Goal: Task Accomplishment & Management: Manage account settings

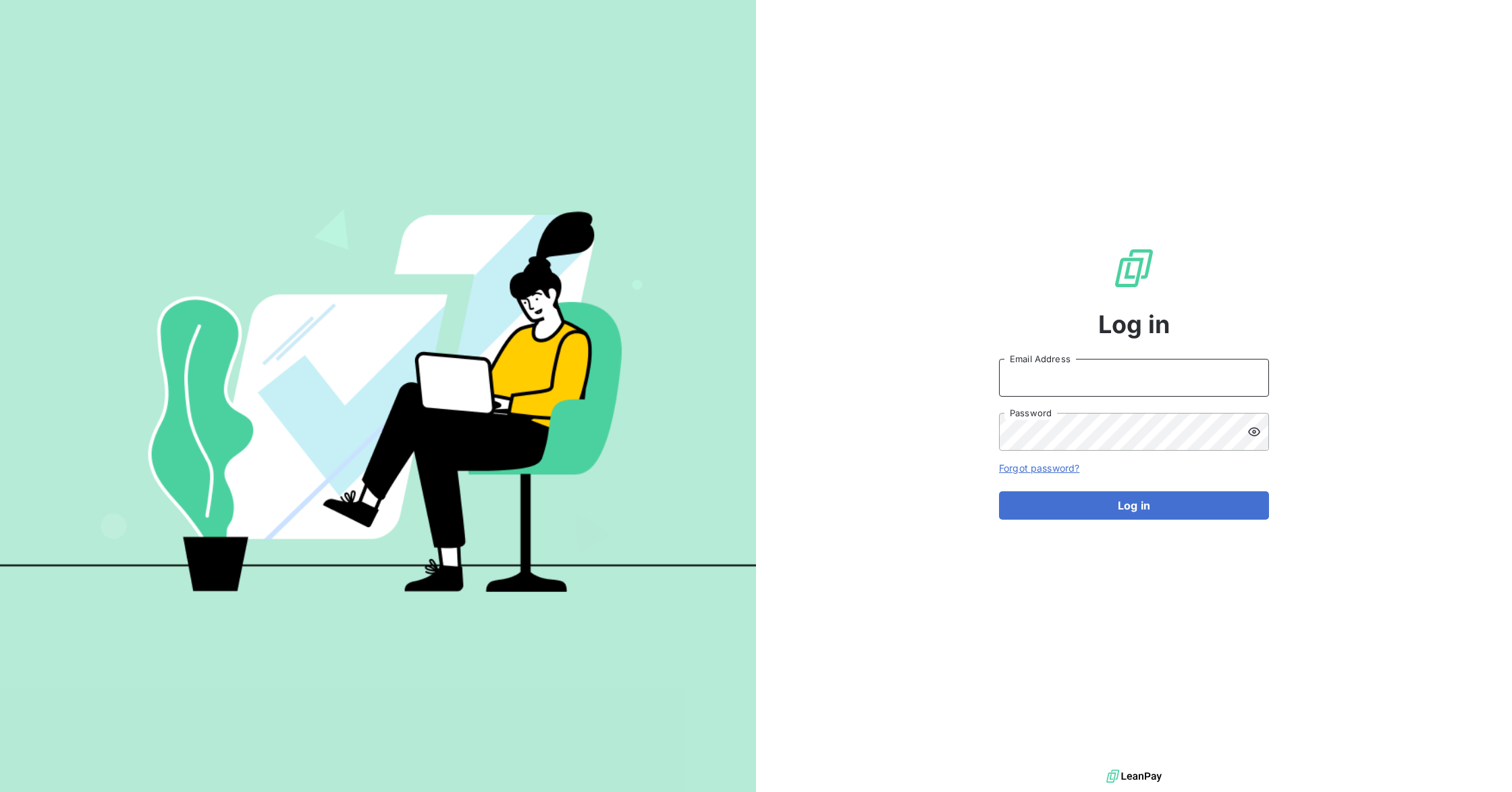
click at [1086, 382] on input "Email Address" at bounding box center [1134, 377] width 270 height 38
type input "[EMAIL_ADDRESS][PERSON_NAME][DOMAIN_NAME]"
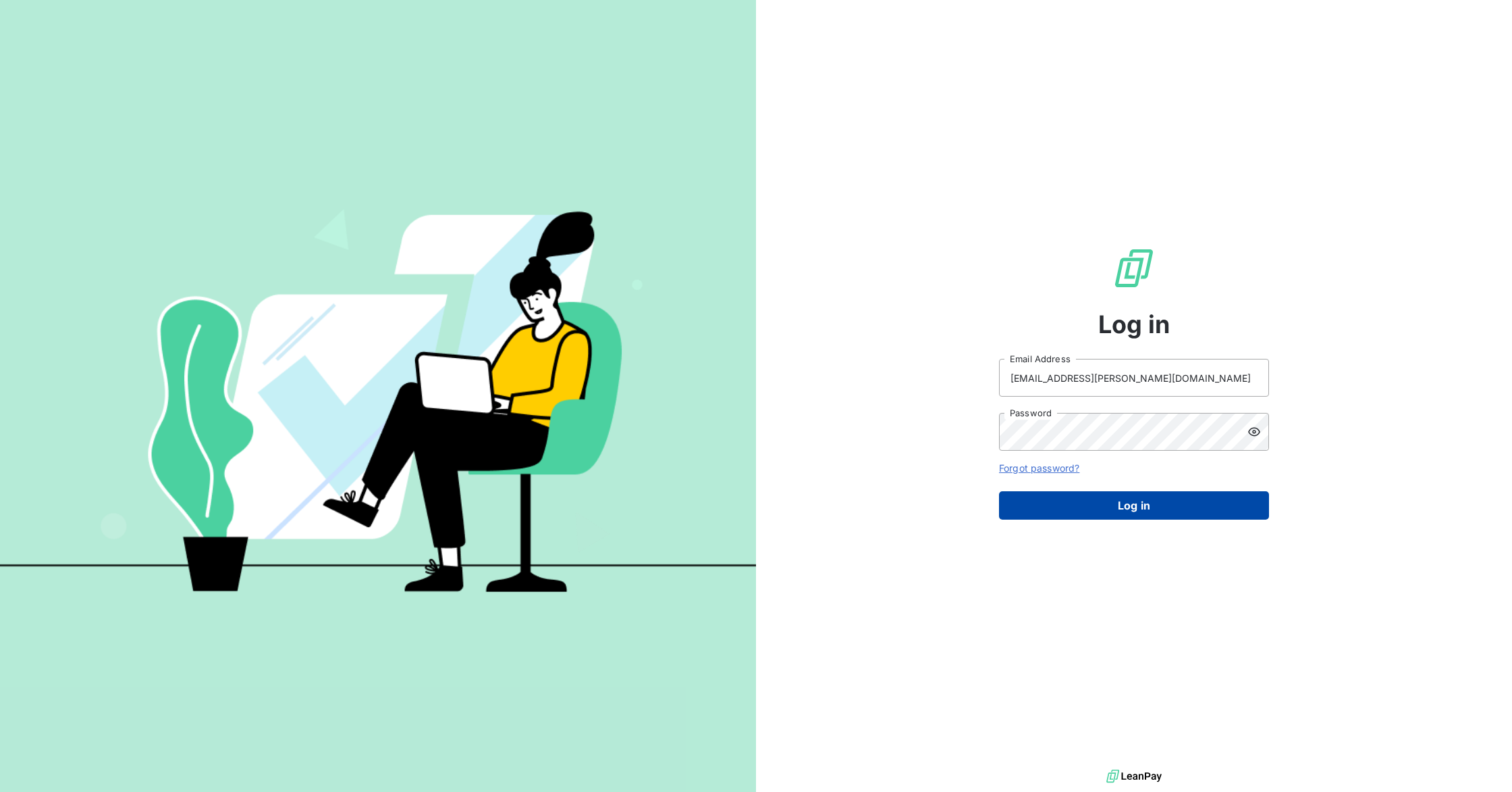
click at [1122, 509] on button "Log in" at bounding box center [1134, 505] width 270 height 28
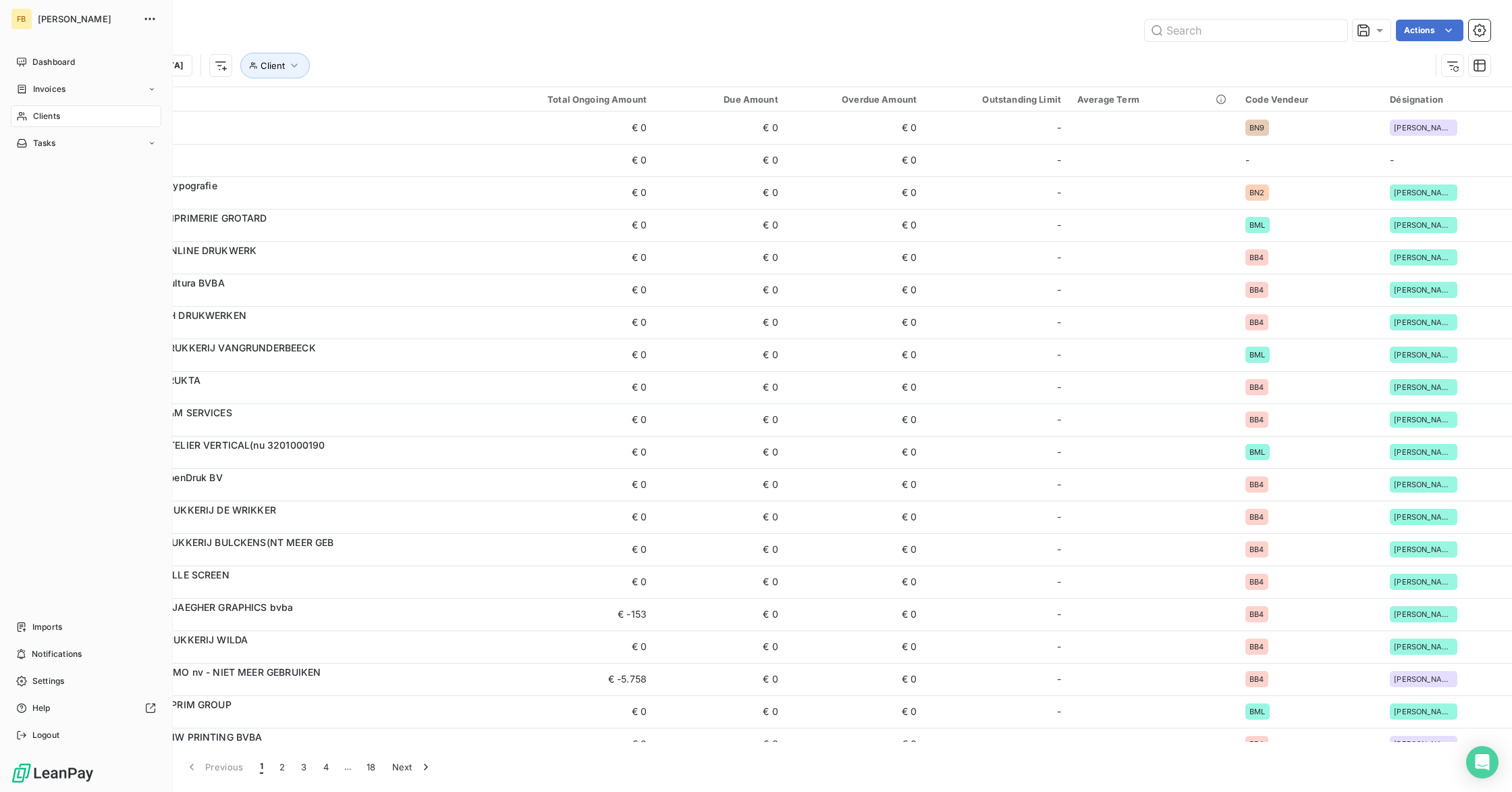
click at [50, 118] on span "Clients" at bounding box center [46, 116] width 27 height 12
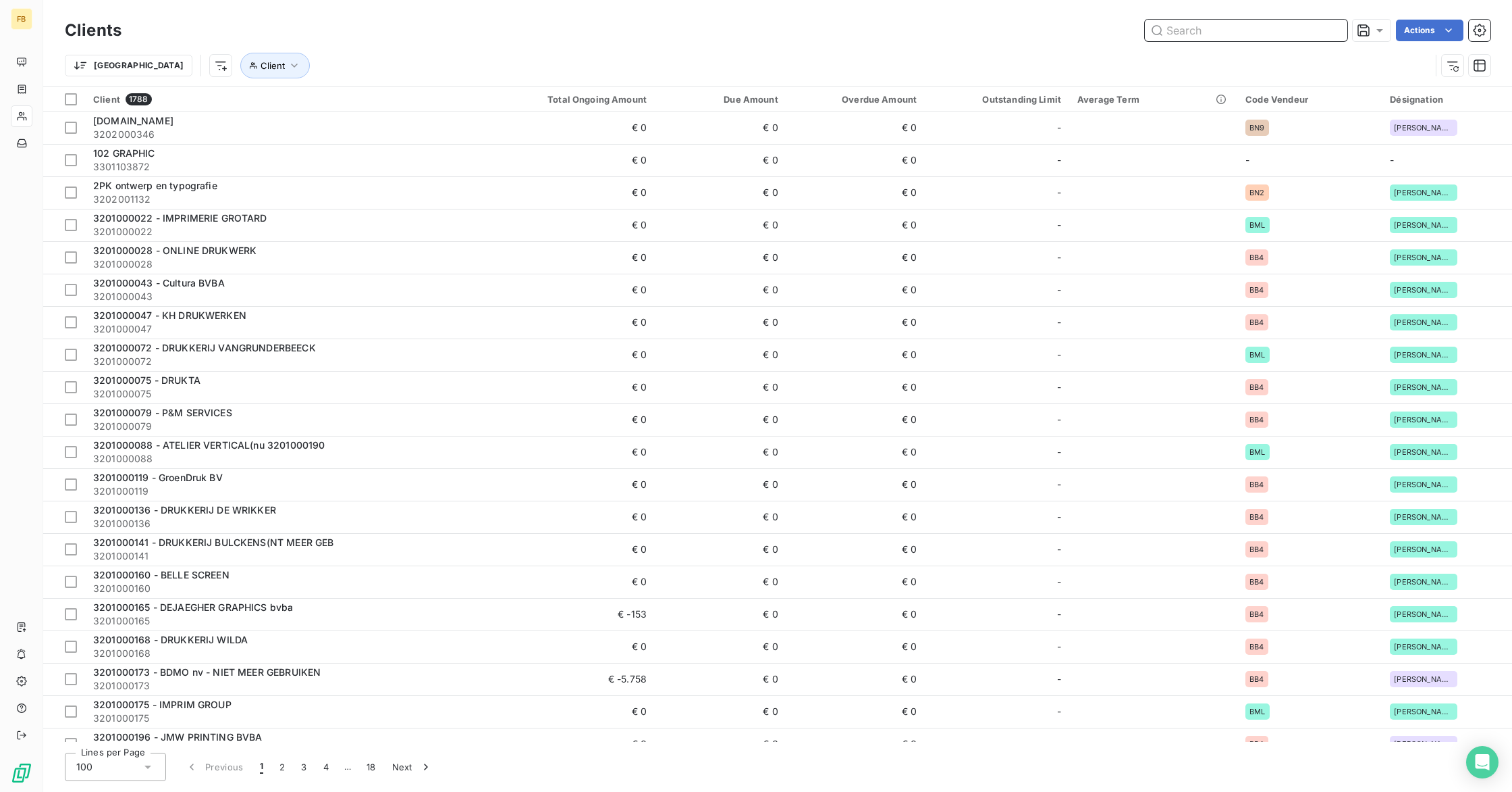
click at [1201, 30] on input "text" at bounding box center [1246, 31] width 203 height 21
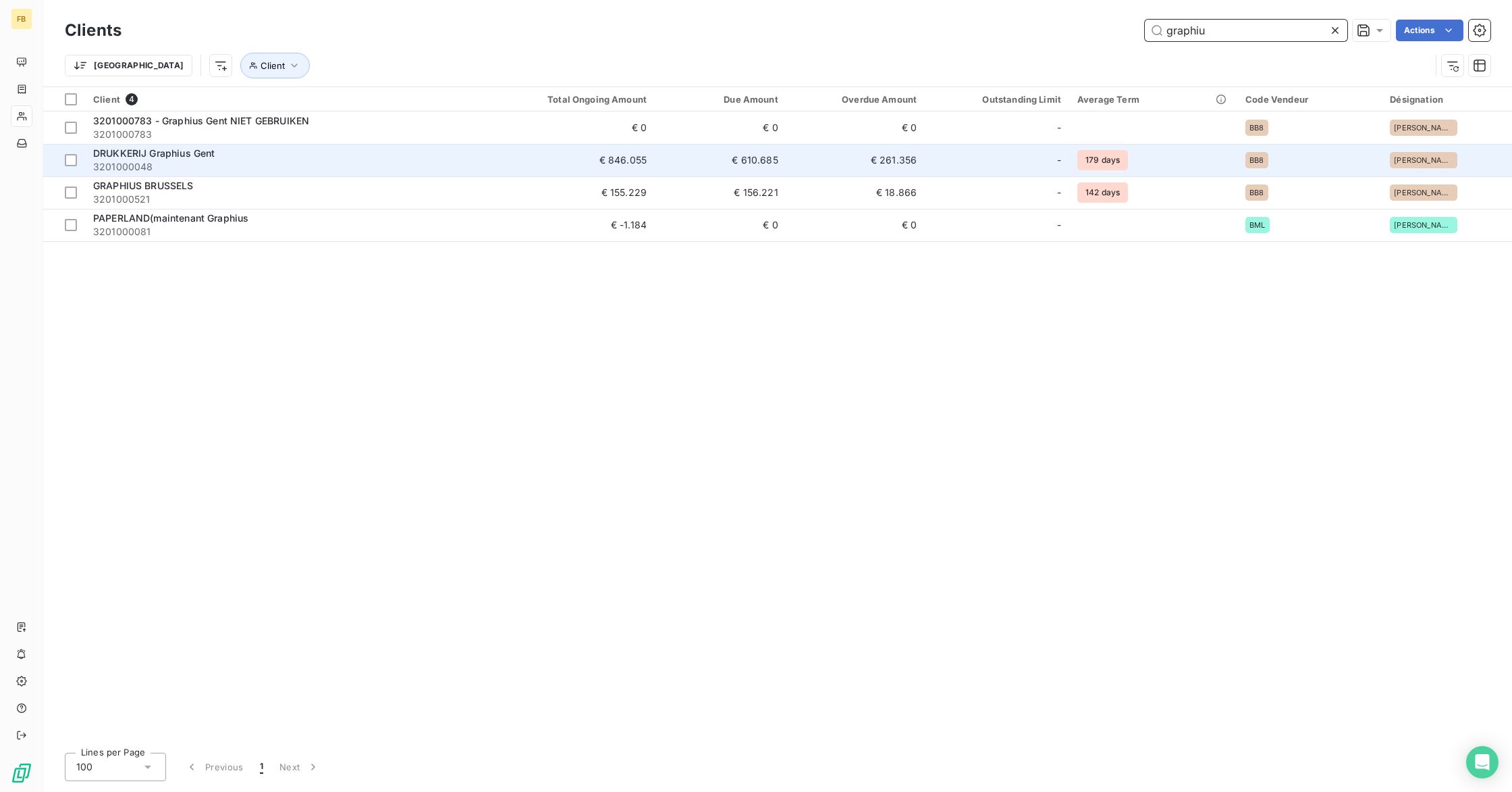
type input "graphiu"
click at [194, 155] on span "DRUKKERIJ Graphius Gent" at bounding box center [154, 153] width 122 height 11
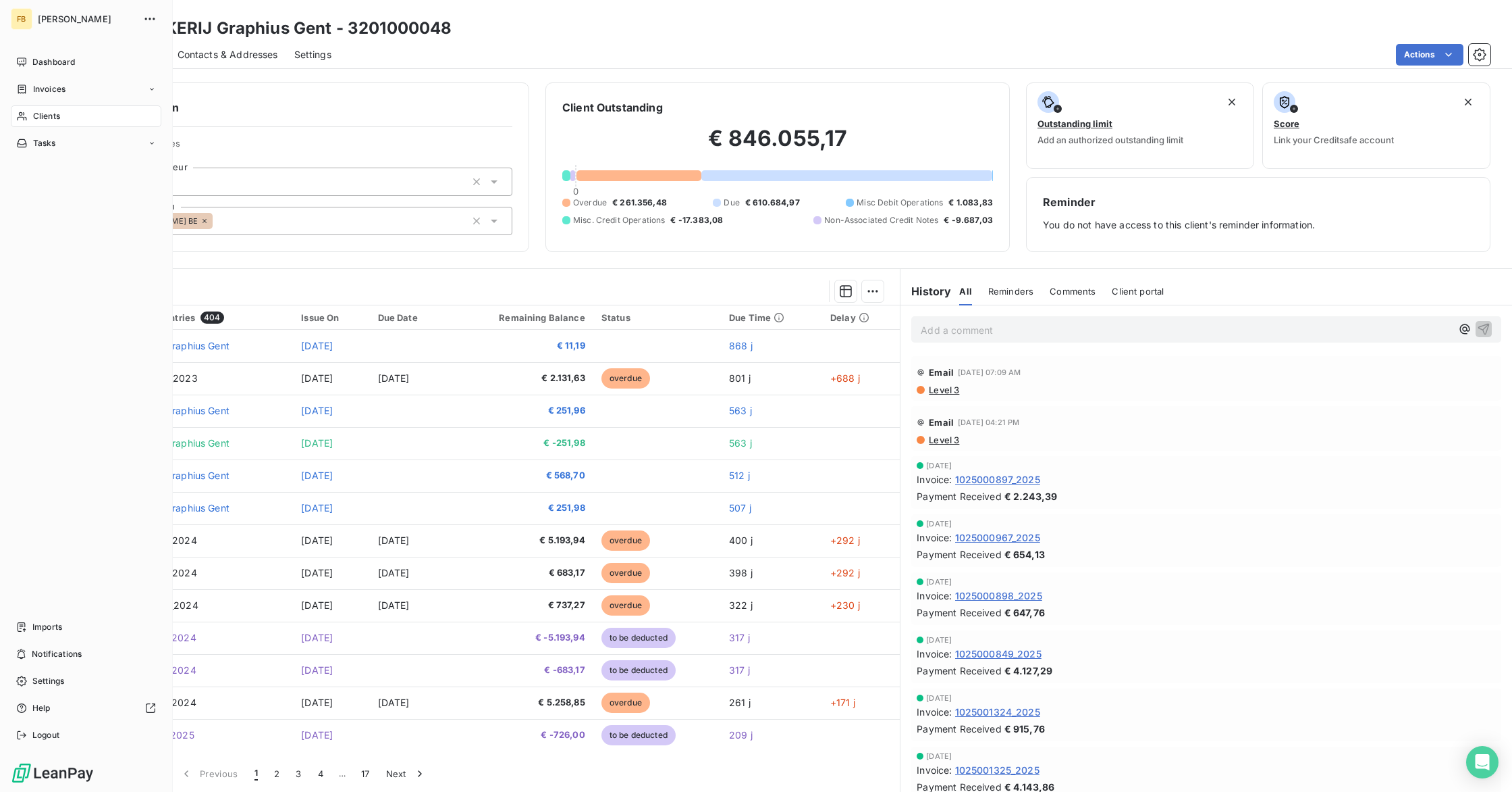
click at [51, 118] on span "Clients" at bounding box center [46, 116] width 27 height 12
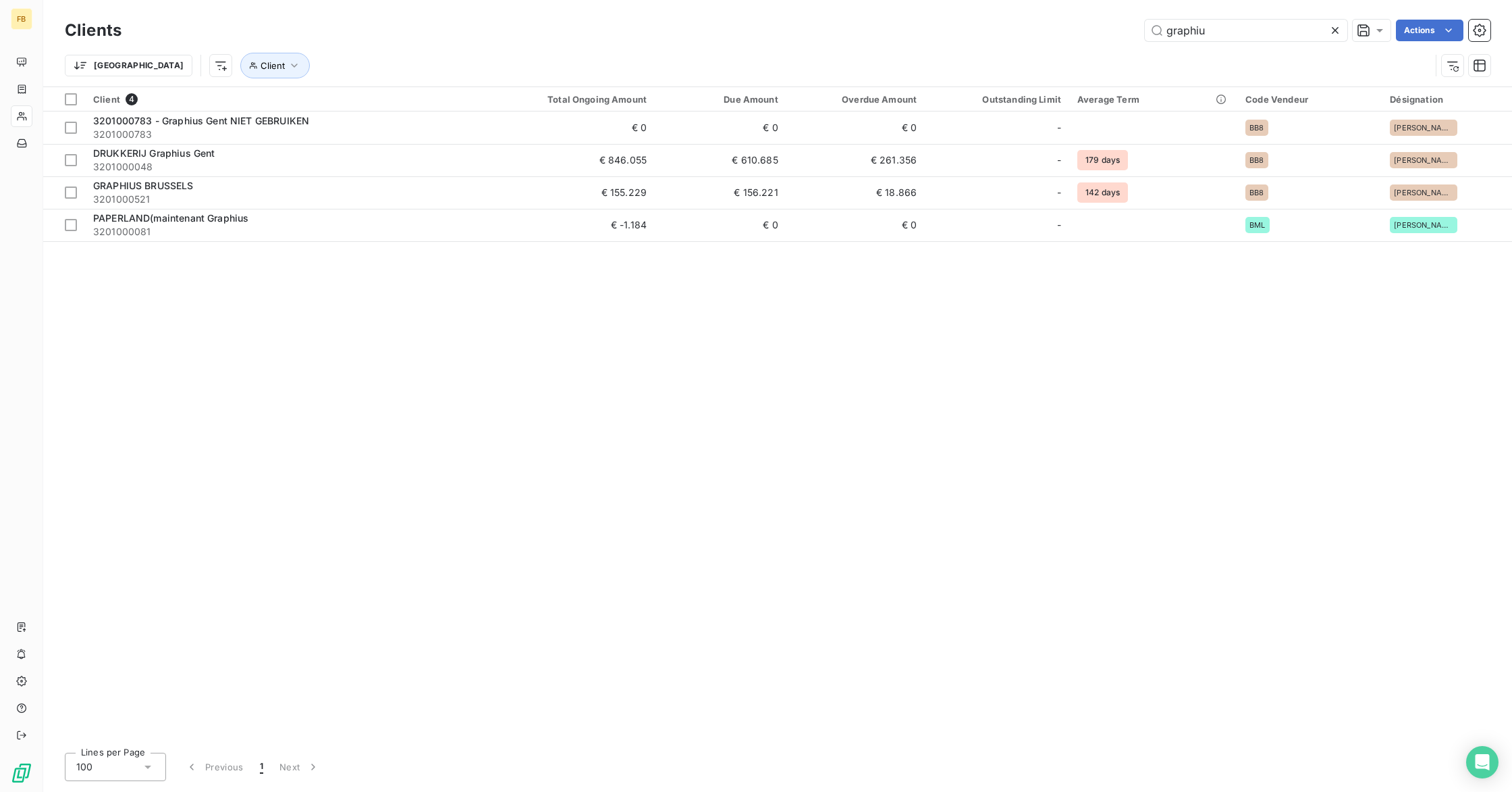
drag, startPoint x: 1219, startPoint y: 29, endPoint x: 1114, endPoint y: 29, distance: 105.0
click at [1114, 29] on div "graphiu Actions" at bounding box center [814, 31] width 1353 height 21
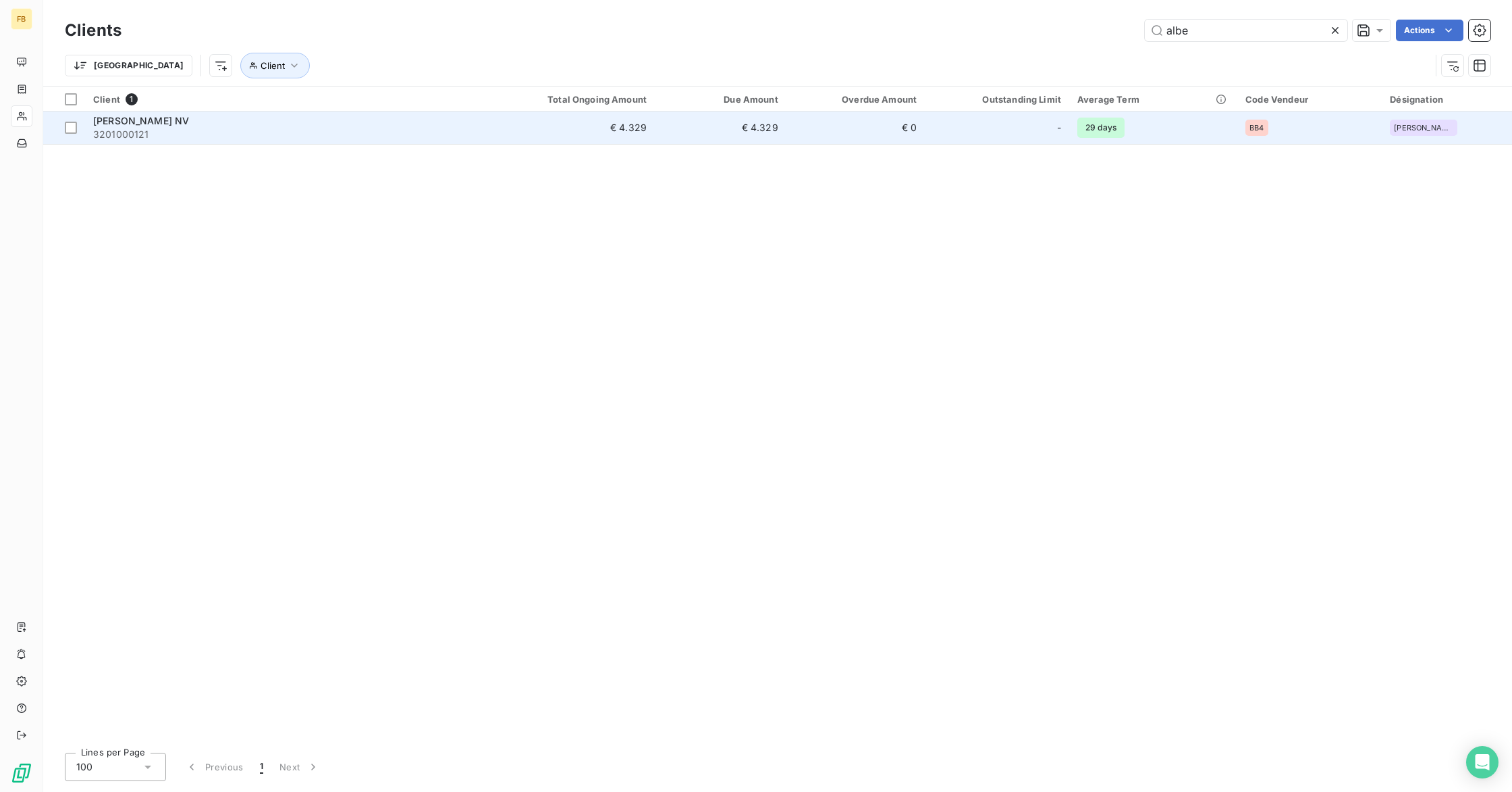
type input "albe"
click at [151, 124] on span "[PERSON_NAME] NV" at bounding box center [141, 120] width 96 height 11
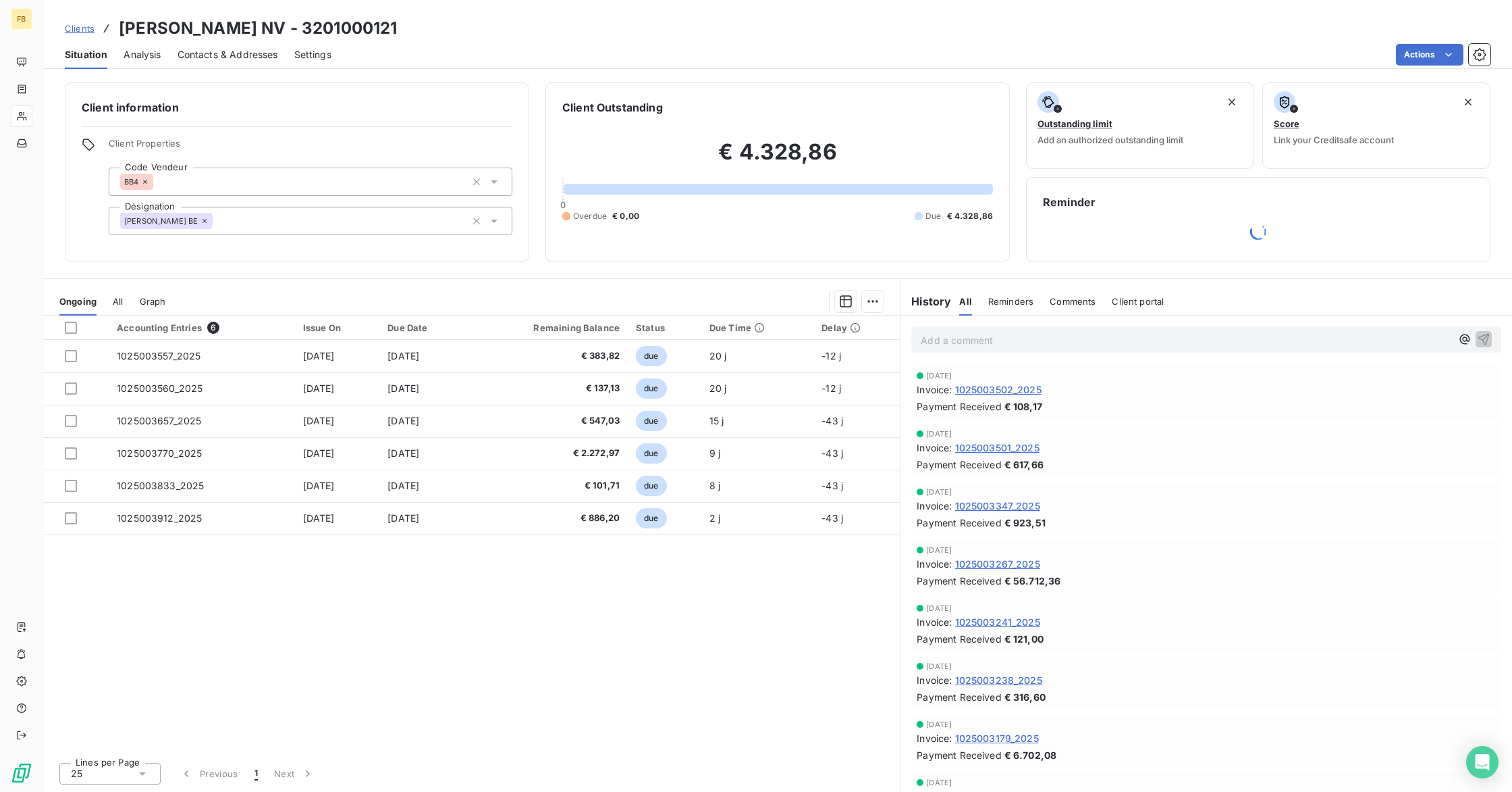
click at [204, 221] on icon at bounding box center [204, 220] width 8 height 8
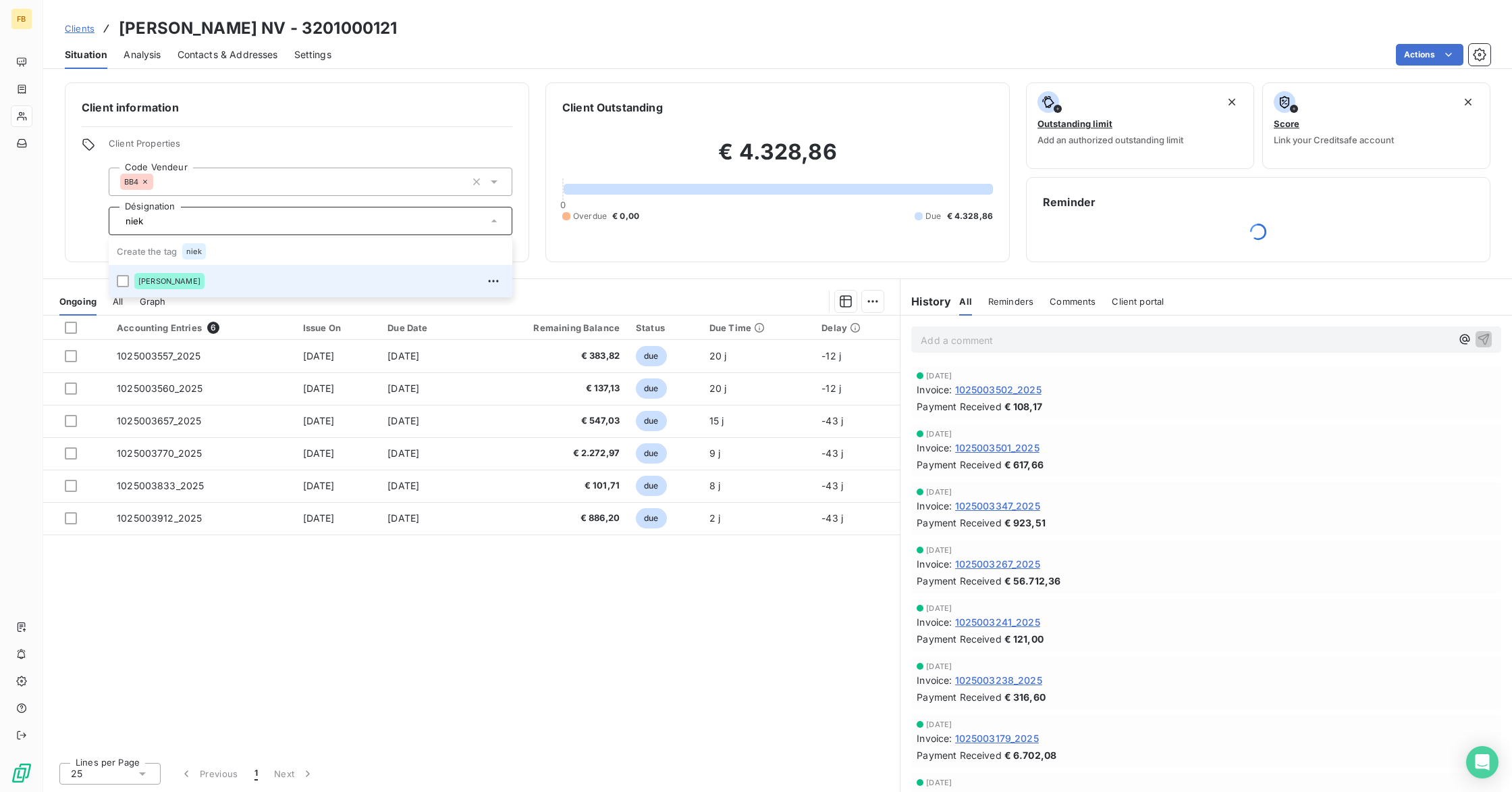
click at [166, 278] on span "[PERSON_NAME]" at bounding box center [169, 281] width 62 height 8
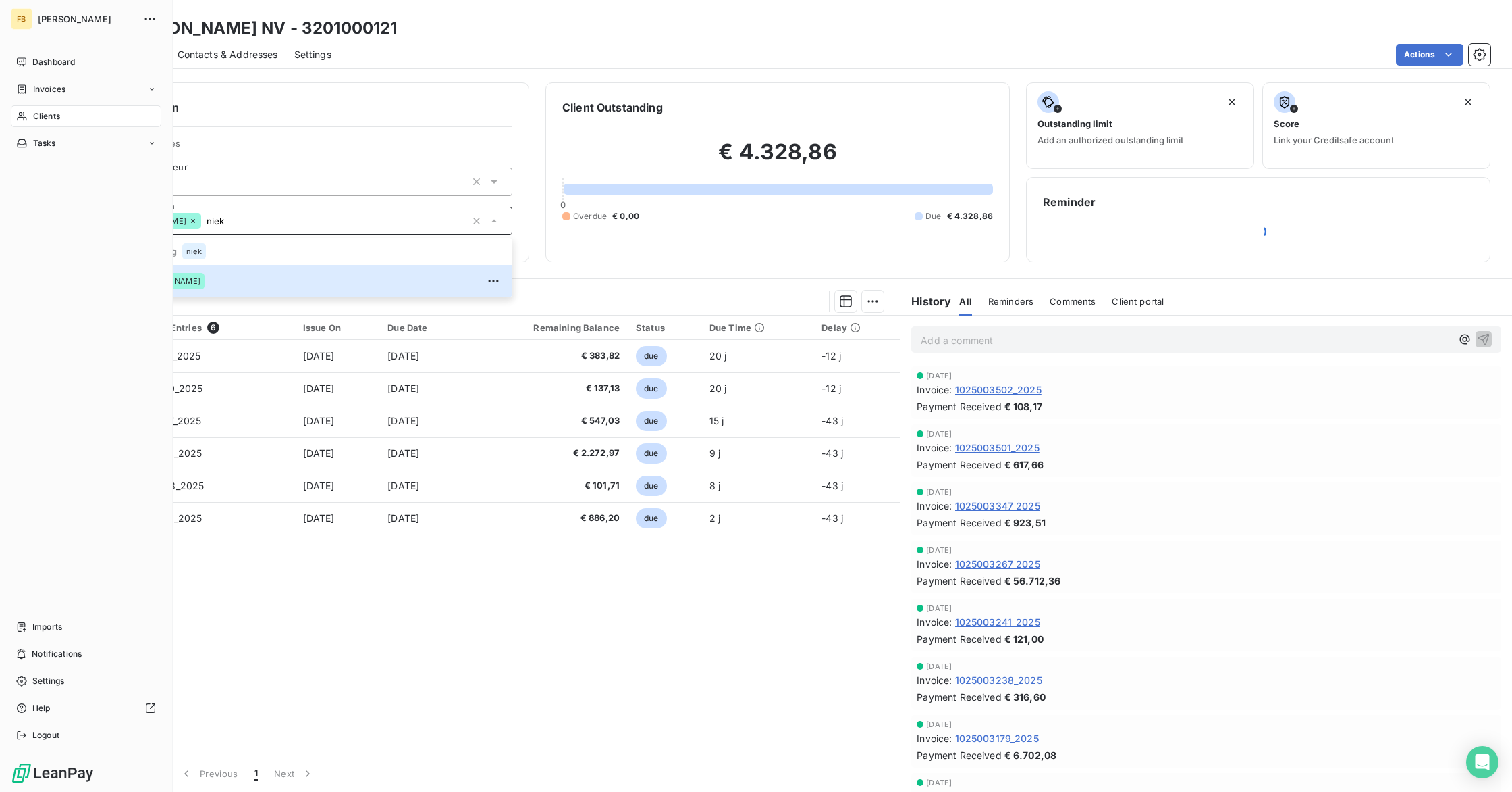
type input "niek"
click at [35, 119] on span "Clients" at bounding box center [46, 116] width 27 height 12
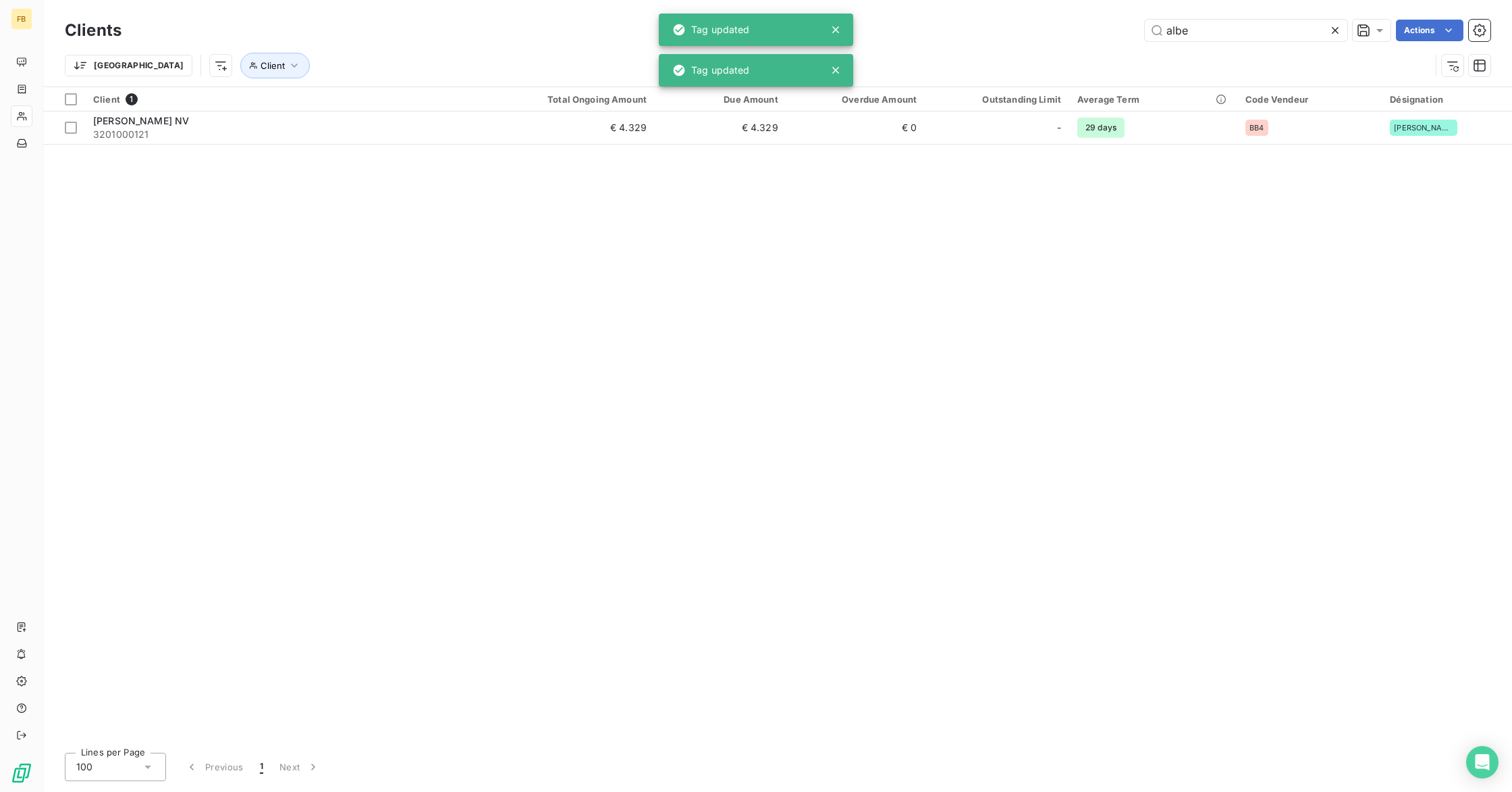
drag, startPoint x: 1174, startPoint y: 34, endPoint x: 1049, endPoint y: 28, distance: 125.1
click at [1049, 28] on div "albe Actions" at bounding box center [814, 31] width 1353 height 21
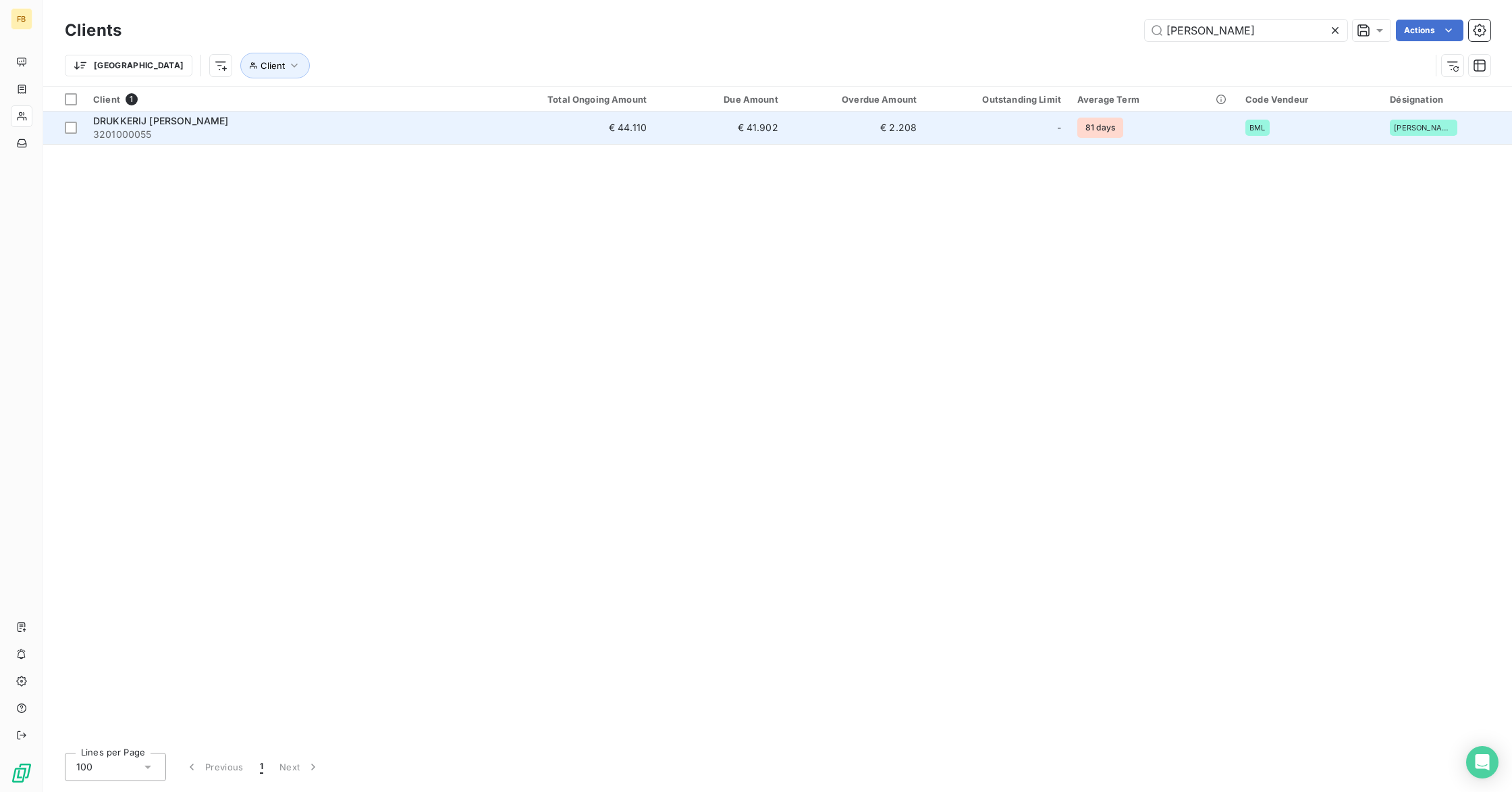
type input "[PERSON_NAME]"
click at [189, 125] on span "DRUKKERIJ [PERSON_NAME]" at bounding box center [161, 120] width 135 height 11
